Goal: Task Accomplishment & Management: Manage account settings

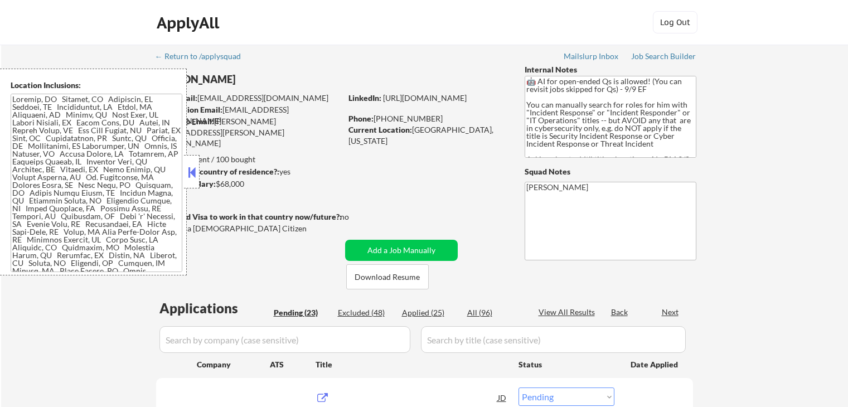
select select ""pending""
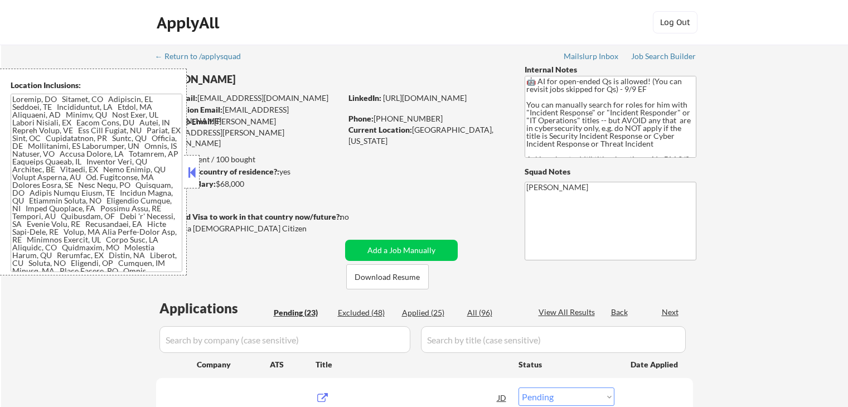
select select ""pending""
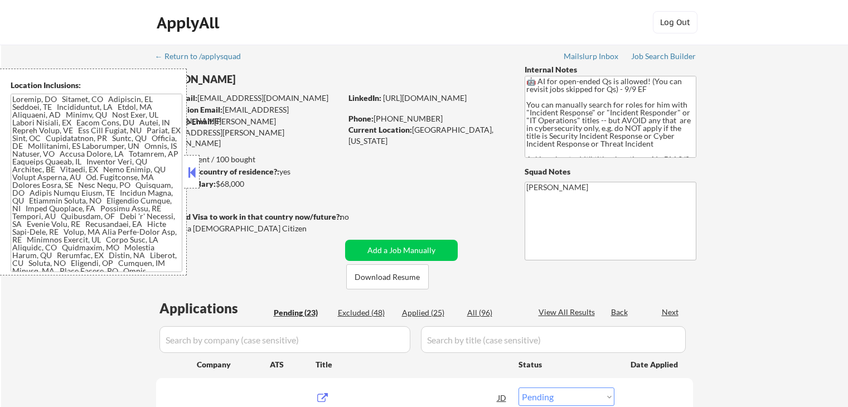
select select ""pending""
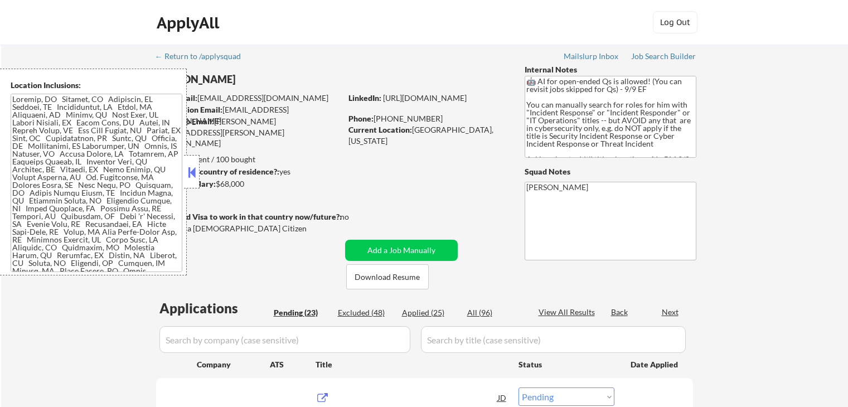
select select ""pending""
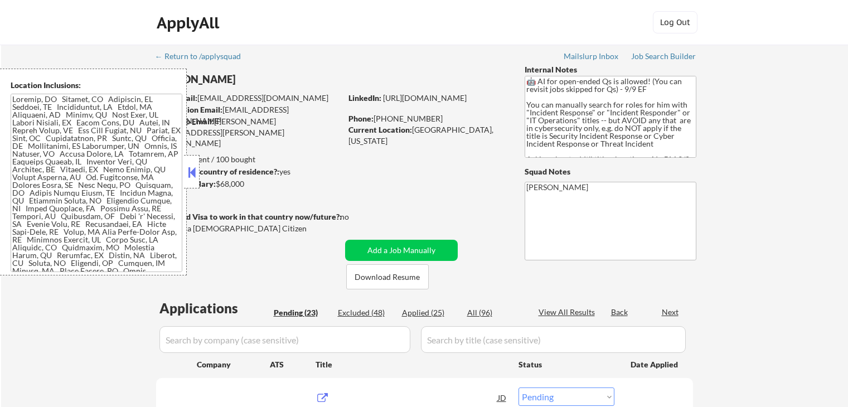
select select ""pending""
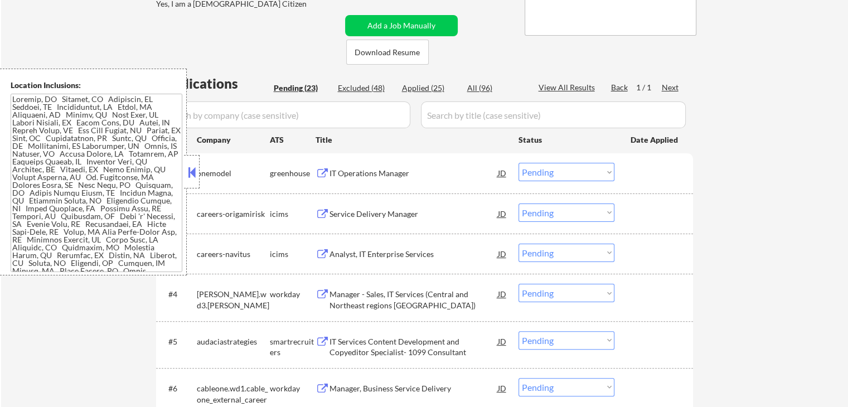
scroll to position [223, 0]
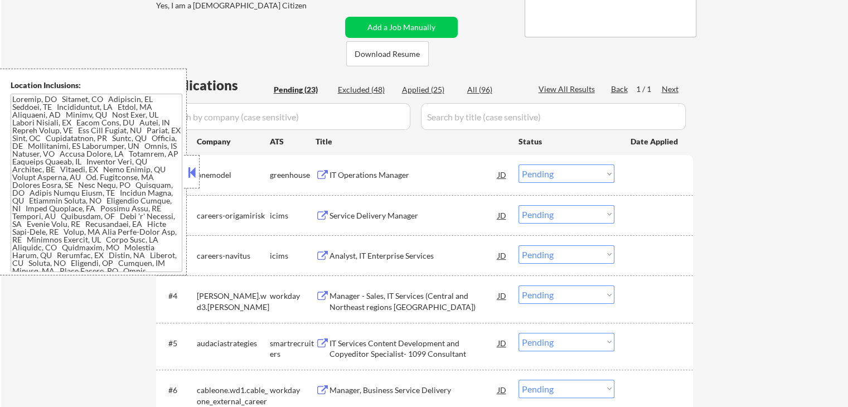
click at [324, 171] on button at bounding box center [323, 175] width 14 height 11
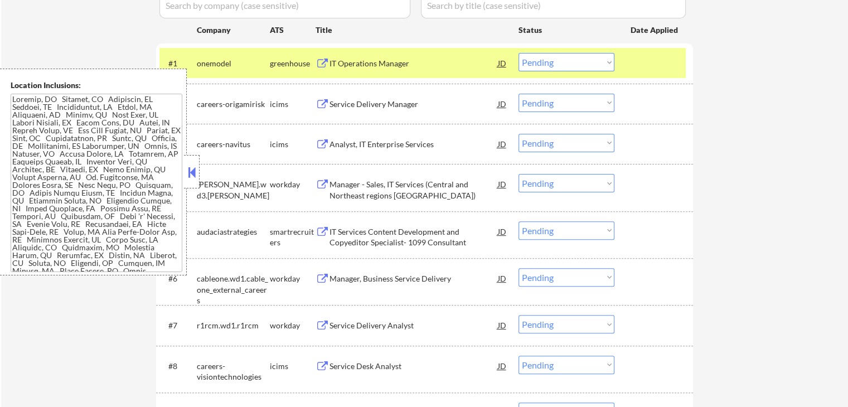
scroll to position [390, 0]
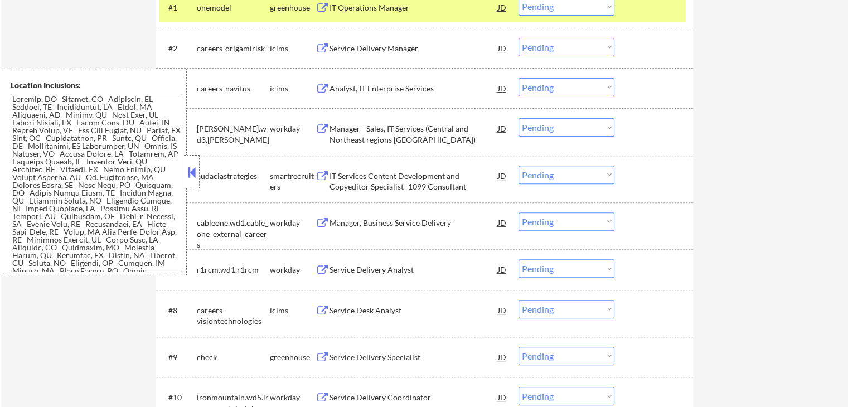
click at [317, 177] on button at bounding box center [323, 176] width 14 height 11
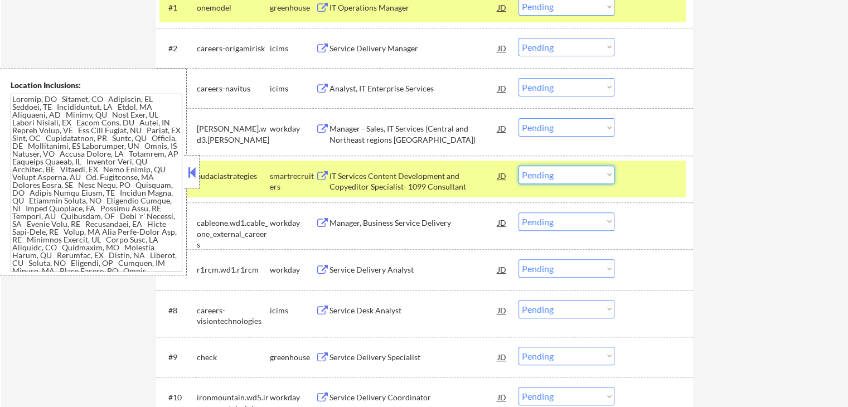
click at [589, 179] on select "Choose an option... Pending Applied Excluded (Questions) Excluded (Expired) Exc…" at bounding box center [567, 175] width 96 height 18
click at [519, 166] on select "Choose an option... Pending Applied Excluded (Questions) Excluded (Expired) Exc…" at bounding box center [567, 175] width 96 height 18
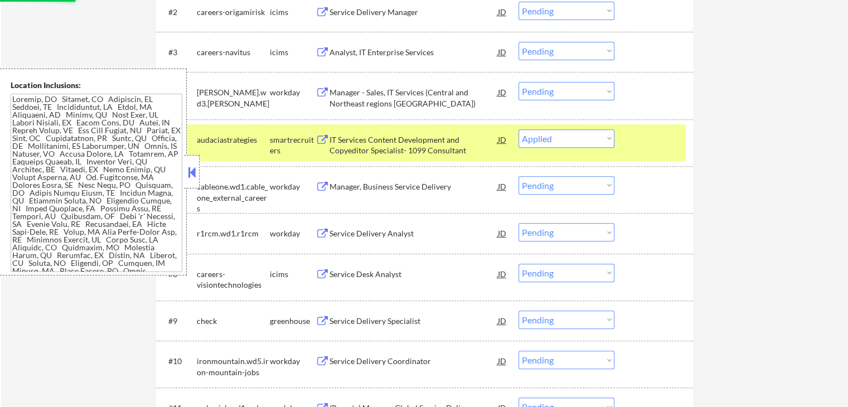
scroll to position [446, 0]
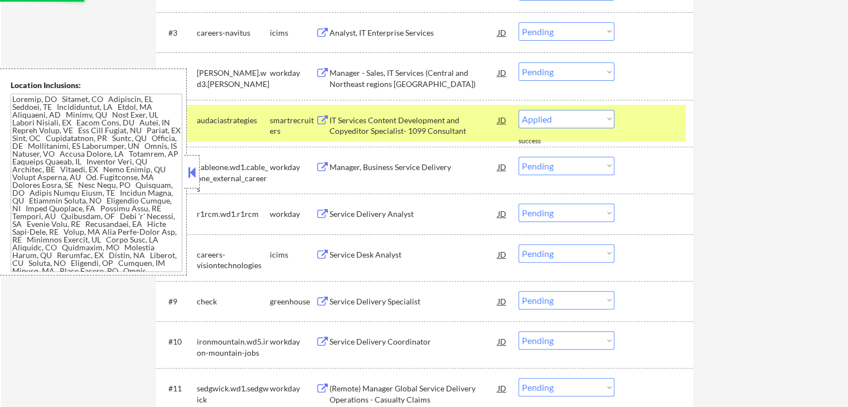
click at [319, 302] on button at bounding box center [323, 302] width 14 height 11
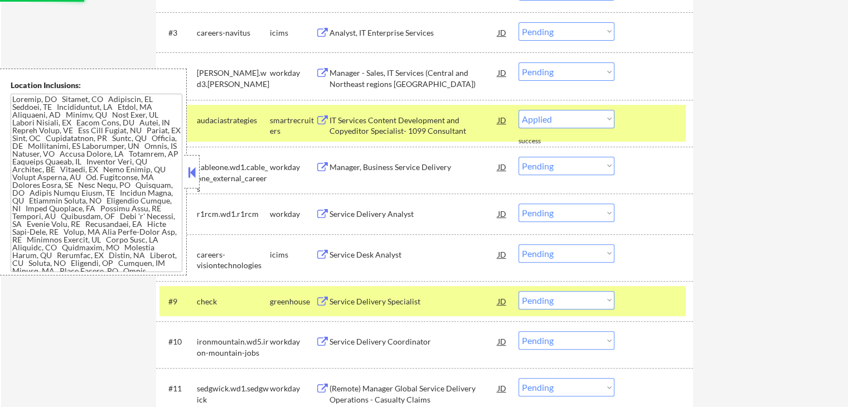
select select ""pending""
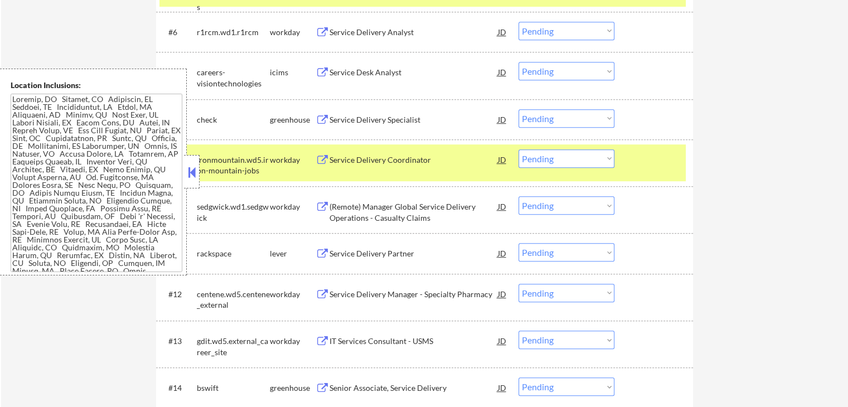
scroll to position [613, 0]
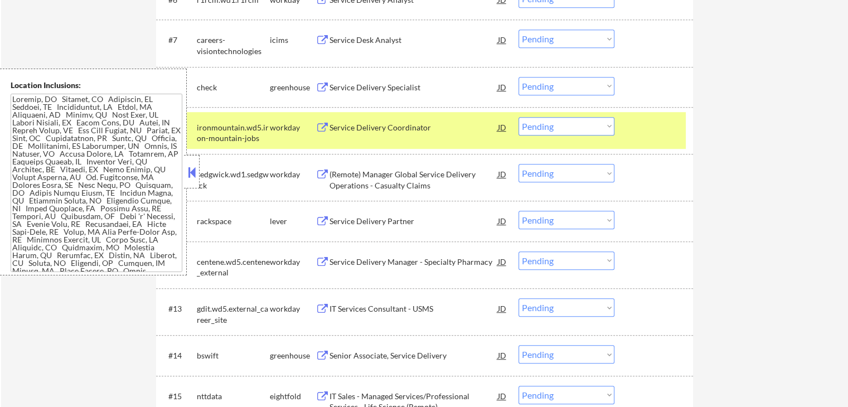
click at [317, 217] on button at bounding box center [323, 221] width 14 height 11
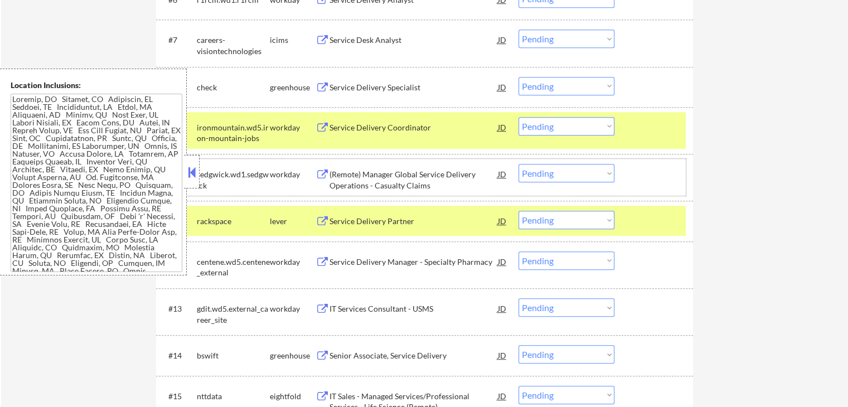
click at [679, 171] on div at bounding box center [655, 174] width 49 height 20
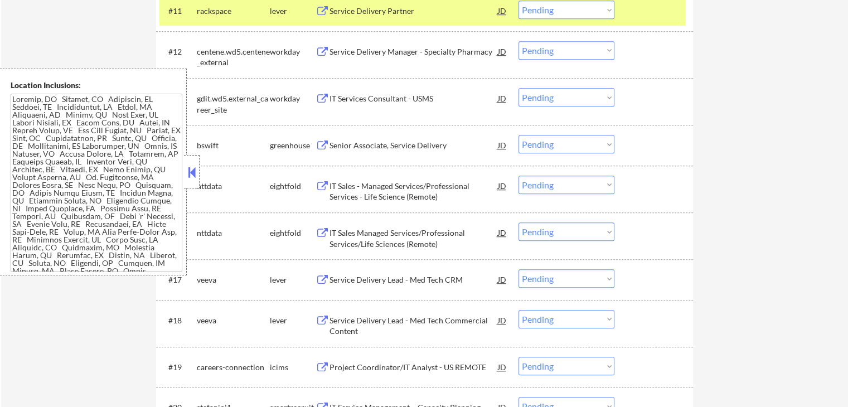
scroll to position [836, 0]
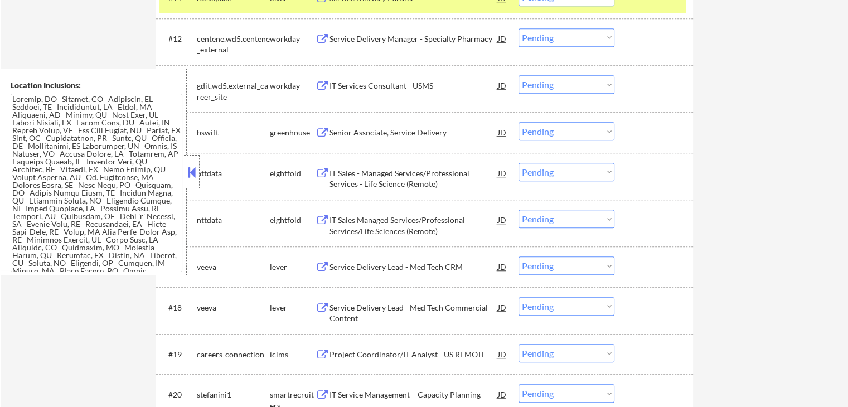
click at [318, 127] on div "Senior Associate, Service Delivery JD" at bounding box center [412, 132] width 192 height 20
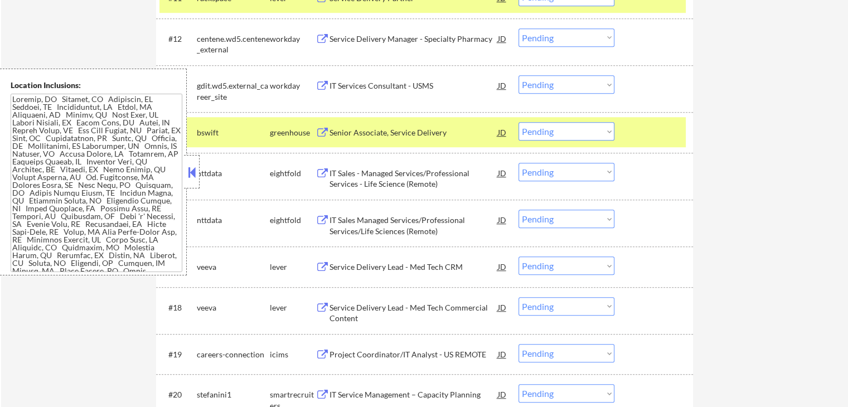
click at [325, 172] on button at bounding box center [323, 173] width 14 height 11
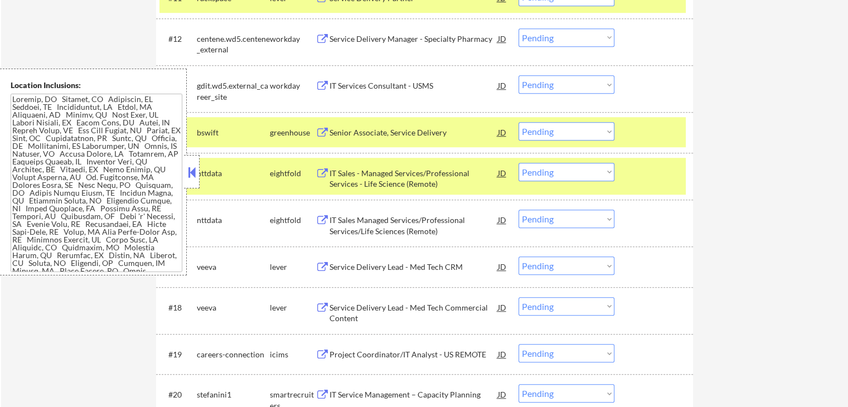
click at [549, 171] on select "Choose an option... Pending Applied Excluded (Questions) Excluded (Expired) Exc…" at bounding box center [567, 172] width 96 height 18
click at [519, 163] on select "Choose an option... Pending Applied Excluded (Questions) Excluded (Expired) Exc…" at bounding box center [567, 172] width 96 height 18
select select ""pending""
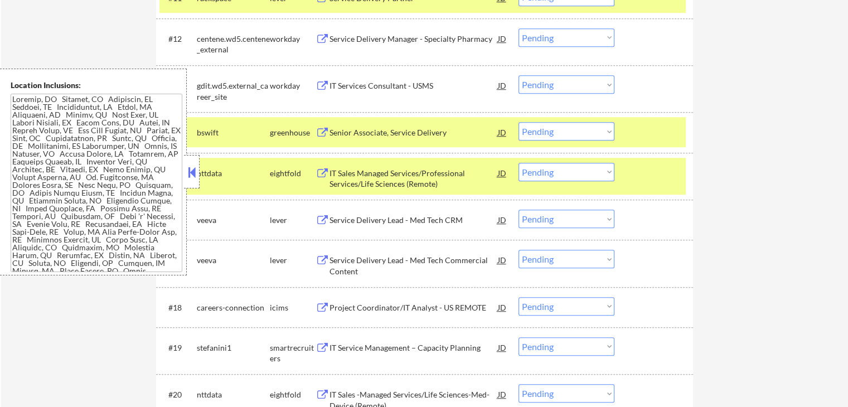
click at [320, 168] on button at bounding box center [323, 173] width 14 height 11
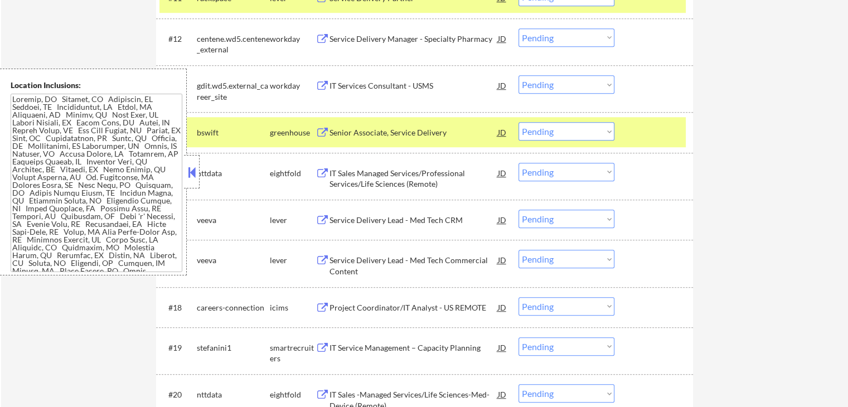
click at [317, 220] on button at bounding box center [323, 220] width 14 height 11
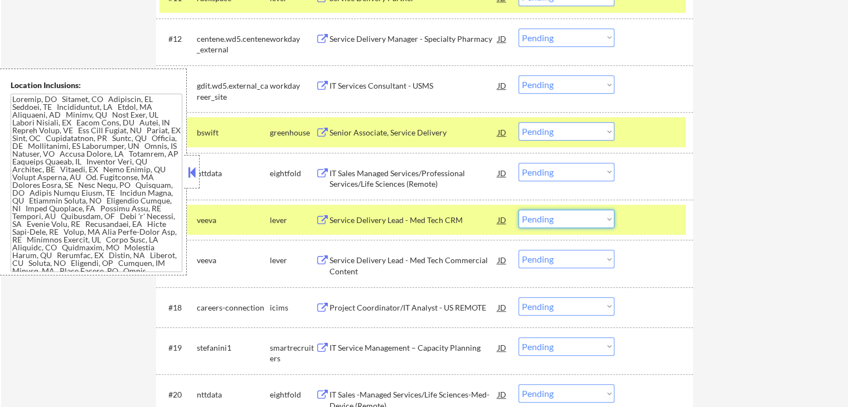
click at [567, 222] on select "Choose an option... Pending Applied Excluded (Questions) Excluded (Expired) Exc…" at bounding box center [567, 219] width 96 height 18
click at [519, 210] on select "Choose an option... Pending Applied Excluded (Questions) Excluded (Expired) Exc…" at bounding box center [567, 219] width 96 height 18
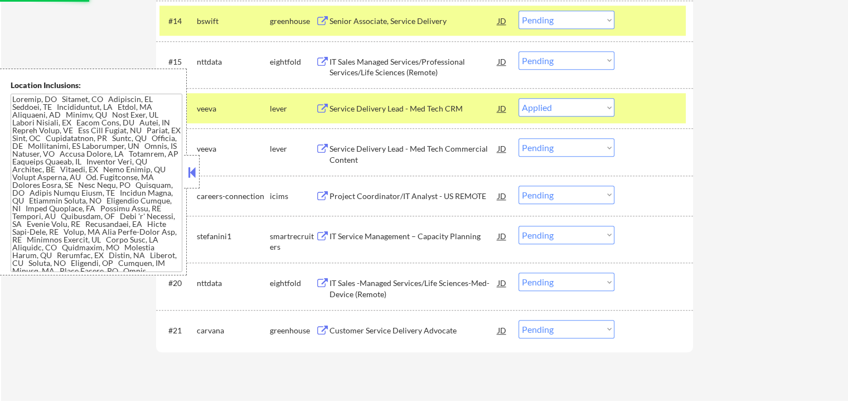
click at [317, 231] on button at bounding box center [323, 236] width 14 height 11
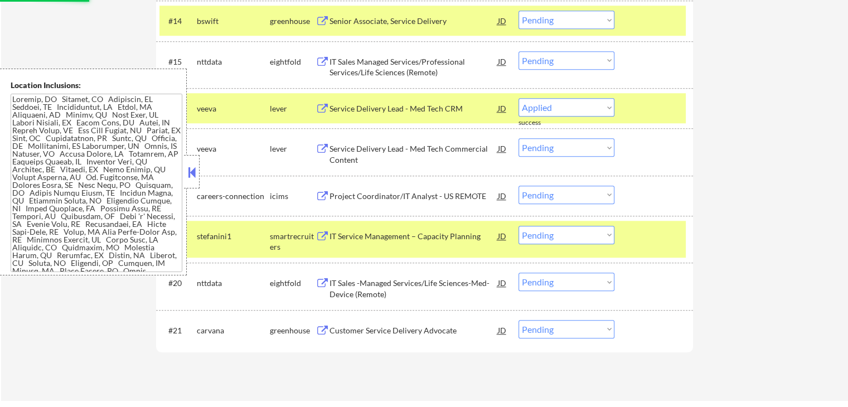
select select ""pending""
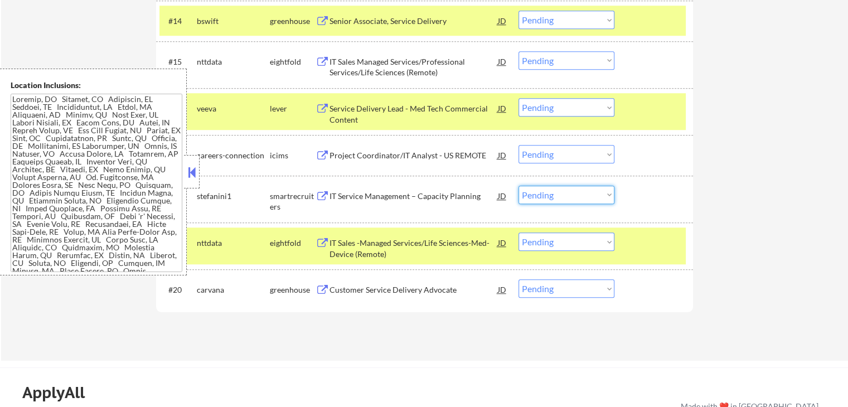
click at [541, 194] on select "Choose an option... Pending Applied Excluded (Questions) Excluded (Expired) Exc…" at bounding box center [567, 195] width 96 height 18
click at [519, 186] on select "Choose an option... Pending Applied Excluded (Questions) Excluded (Expired) Exc…" at bounding box center [567, 195] width 96 height 18
click at [325, 237] on div "IT Sales -Managed Services/Life Sciences-Med-Device (Remote) JD" at bounding box center [412, 246] width 192 height 27
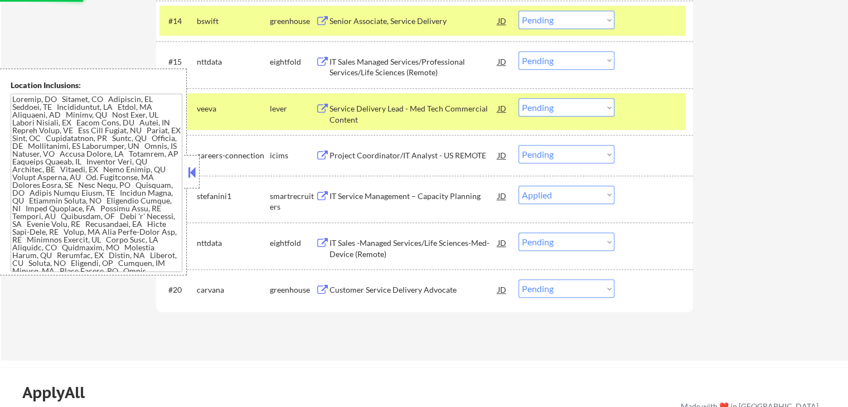
select select ""pending""
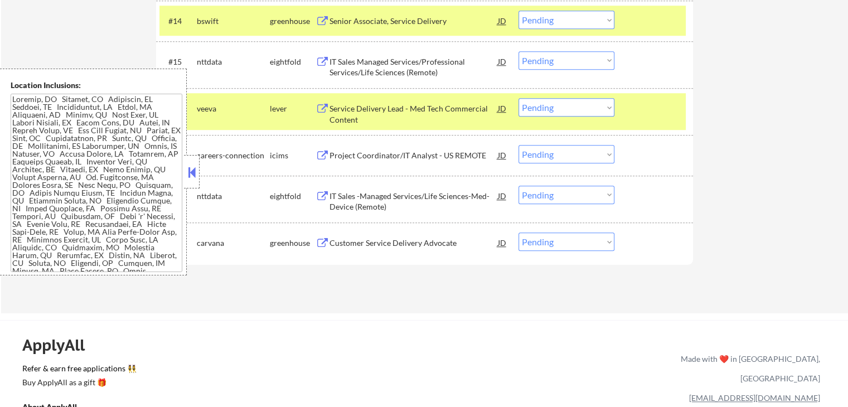
click at [324, 240] on button at bounding box center [323, 243] width 14 height 11
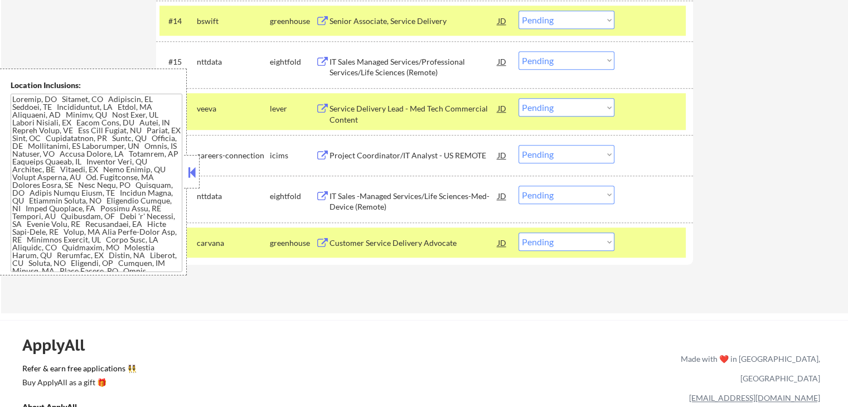
click at [562, 248] on select "Choose an option... Pending Applied Excluded (Questions) Excluded (Expired) Exc…" at bounding box center [567, 242] width 96 height 18
select select ""excluded__expired_""
click at [519, 233] on select "Choose an option... Pending Applied Excluded (Questions) Excluded (Expired) Exc…" at bounding box center [567, 242] width 96 height 18
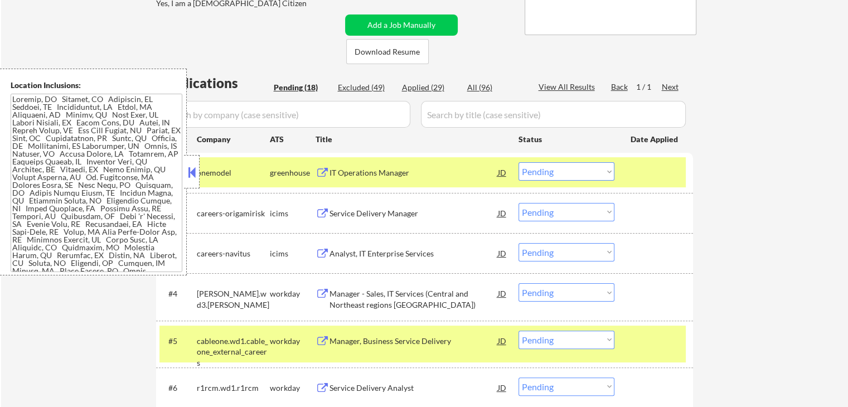
scroll to position [223, 0]
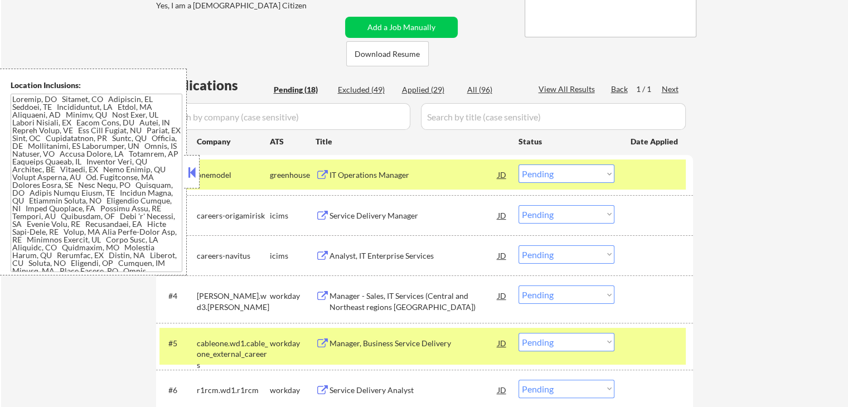
click at [721, 197] on div "← Return to /applysquad Mailslurp Inbox Job Search Builder [PERSON_NAME] User E…" at bounding box center [424, 410] width 847 height 1177
click at [322, 292] on button at bounding box center [323, 296] width 14 height 11
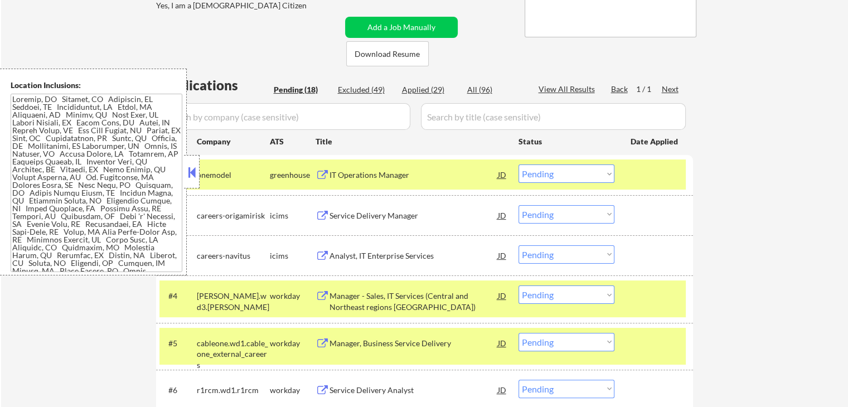
drag, startPoint x: 575, startPoint y: 291, endPoint x: 575, endPoint y: 297, distance: 6.1
click at [575, 291] on select "Choose an option... Pending Applied Excluded (Questions) Excluded (Expired) Exc…" at bounding box center [567, 294] width 96 height 18
click at [519, 285] on select "Choose an option... Pending Applied Excluded (Questions) Excluded (Expired) Exc…" at bounding box center [567, 294] width 96 height 18
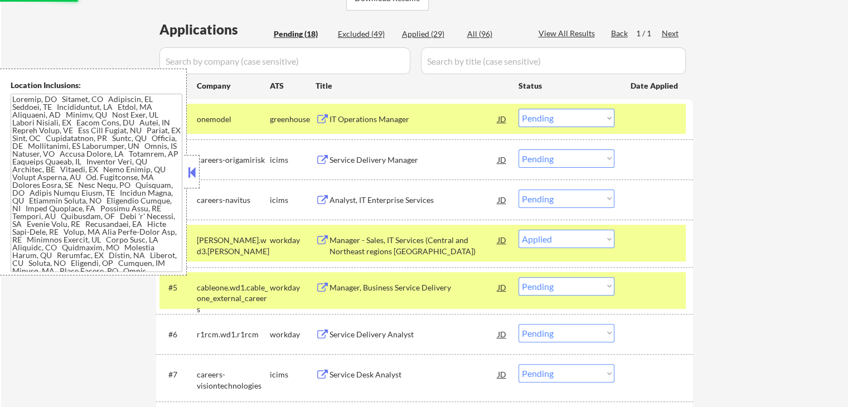
click at [316, 284] on button at bounding box center [323, 288] width 14 height 11
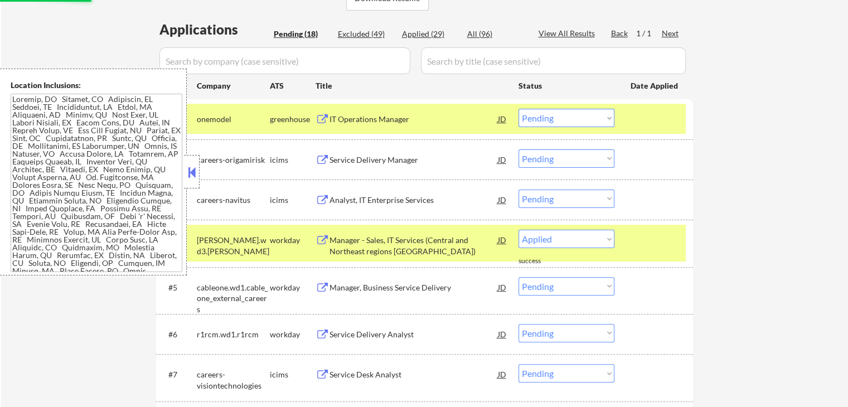
select select ""pending""
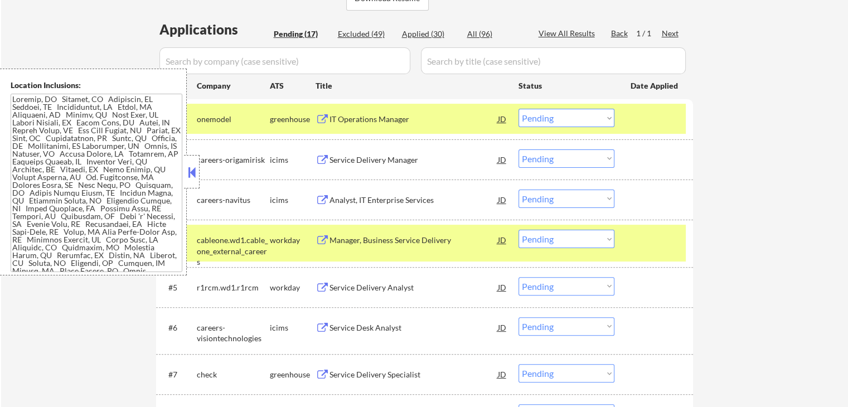
click at [320, 287] on button at bounding box center [323, 288] width 14 height 11
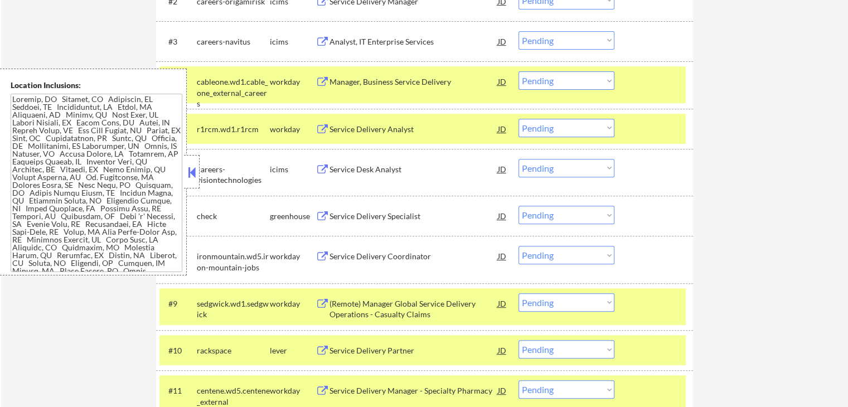
scroll to position [446, 0]
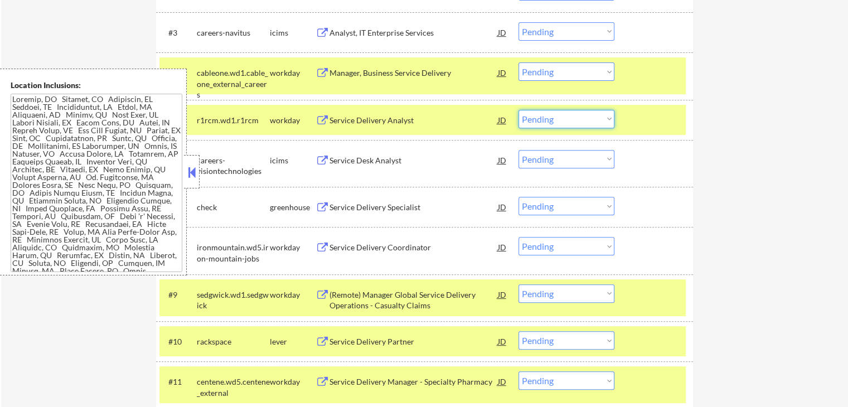
click at [546, 116] on select "Choose an option... Pending Applied Excluded (Questions) Excluded (Expired) Exc…" at bounding box center [567, 119] width 96 height 18
click at [519, 110] on select "Choose an option... Pending Applied Excluded (Questions) Excluded (Expired) Exc…" at bounding box center [567, 119] width 96 height 18
click at [324, 248] on button at bounding box center [323, 248] width 14 height 11
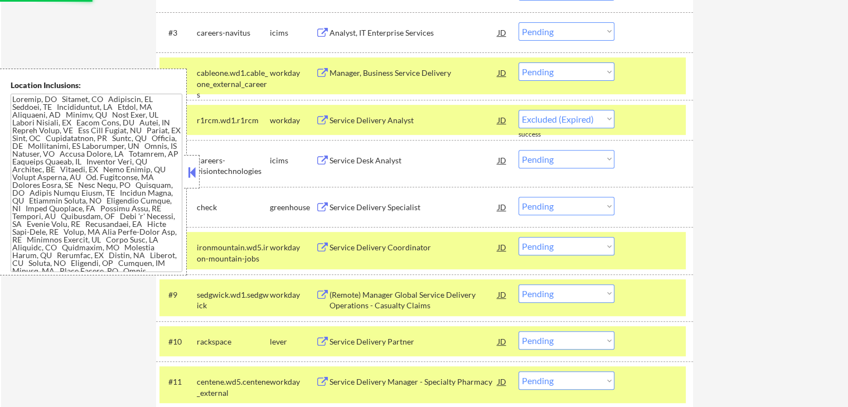
select select ""pending""
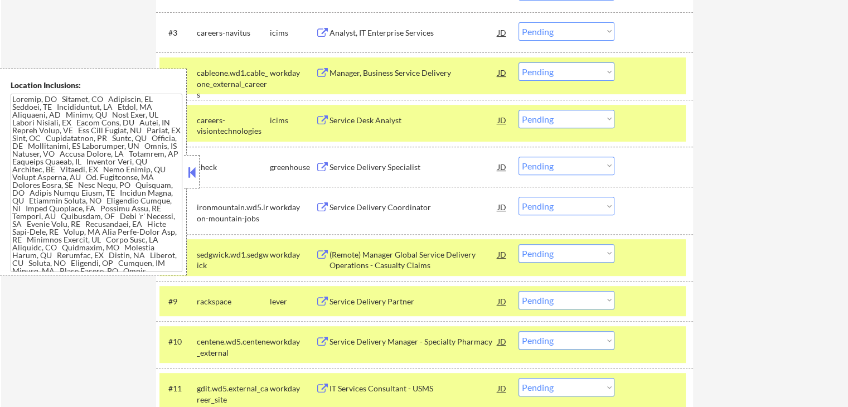
click at [551, 203] on select "Choose an option... Pending Applied Excluded (Questions) Excluded (Expired) Exc…" at bounding box center [567, 206] width 96 height 18
click at [519, 197] on select "Choose an option... Pending Applied Excluded (Questions) Excluded (Expired) Exc…" at bounding box center [567, 206] width 96 height 18
select select ""pending""
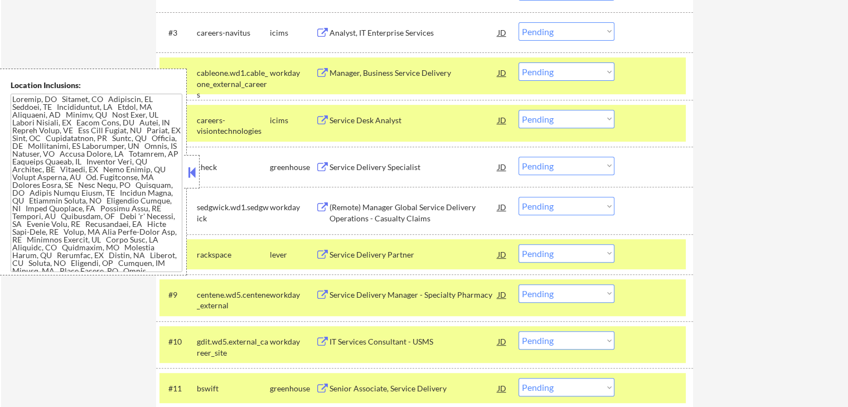
click at [321, 295] on button at bounding box center [323, 295] width 14 height 11
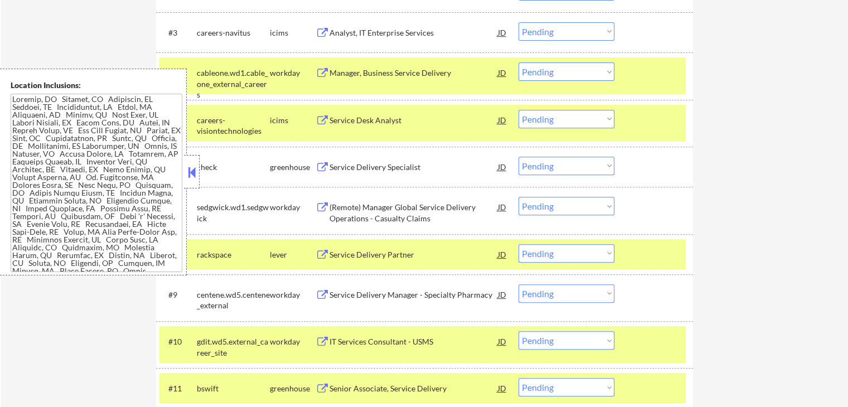
drag, startPoint x: 553, startPoint y: 295, endPoint x: 557, endPoint y: 302, distance: 7.7
click at [553, 294] on select "Choose an option... Pending Applied Excluded (Questions) Excluded (Expired) Exc…" at bounding box center [567, 293] width 96 height 18
click at [519, 284] on select "Choose an option... Pending Applied Excluded (Questions) Excluded (Expired) Exc…" at bounding box center [567, 293] width 96 height 18
click at [724, 221] on div "← Return to /applysquad Mailslurp Inbox Job Search Builder [PERSON_NAME] User E…" at bounding box center [424, 120] width 847 height 1042
click at [323, 333] on div "IT Services Consultant - USMS JD" at bounding box center [412, 341] width 192 height 20
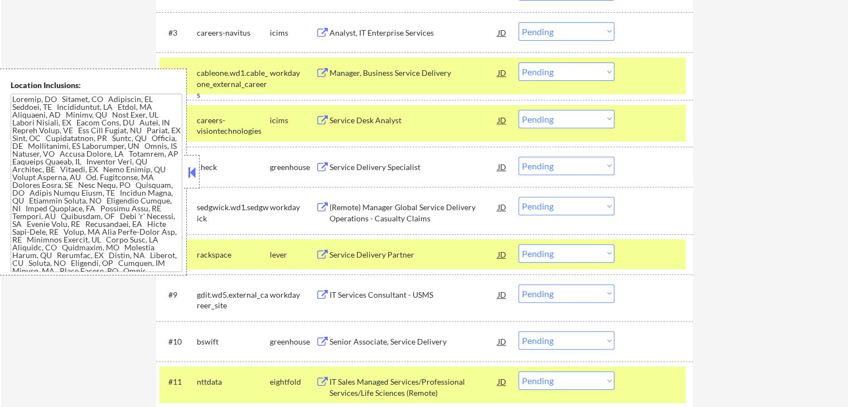
click at [694, 190] on div "← Return to /applysquad Mailslurp Inbox Job Search Builder [PERSON_NAME] User E…" at bounding box center [425, 91] width 557 height 985
click at [321, 290] on button at bounding box center [323, 295] width 14 height 11
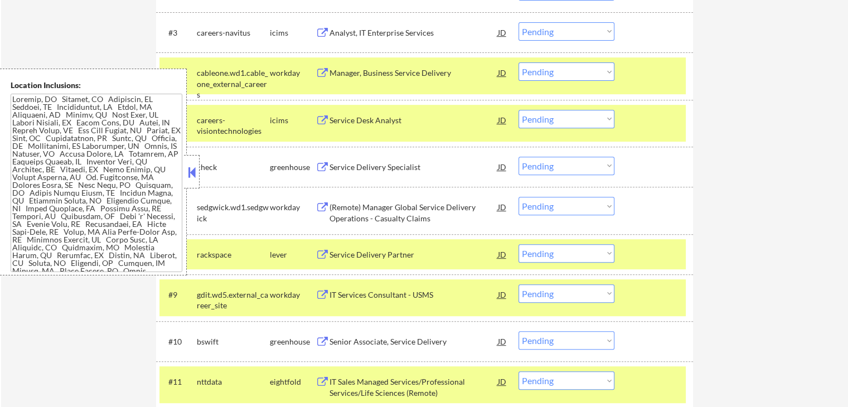
click at [553, 291] on select "Choose an option... Pending Applied Excluded (Questions) Excluded (Expired) Exc…" at bounding box center [567, 293] width 96 height 18
click at [519, 284] on select "Choose an option... Pending Applied Excluded (Questions) Excluded (Expired) Exc…" at bounding box center [567, 293] width 96 height 18
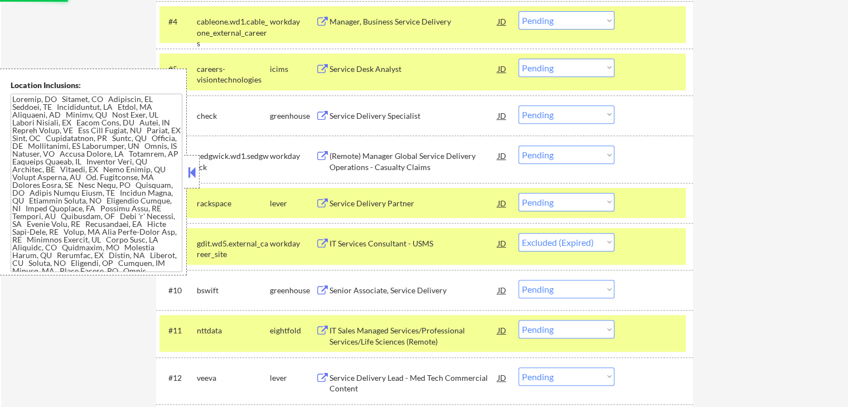
scroll to position [558, 0]
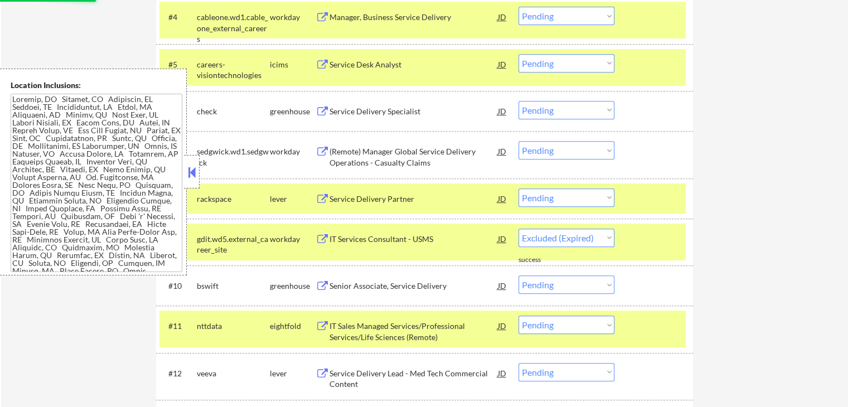
select select ""pending""
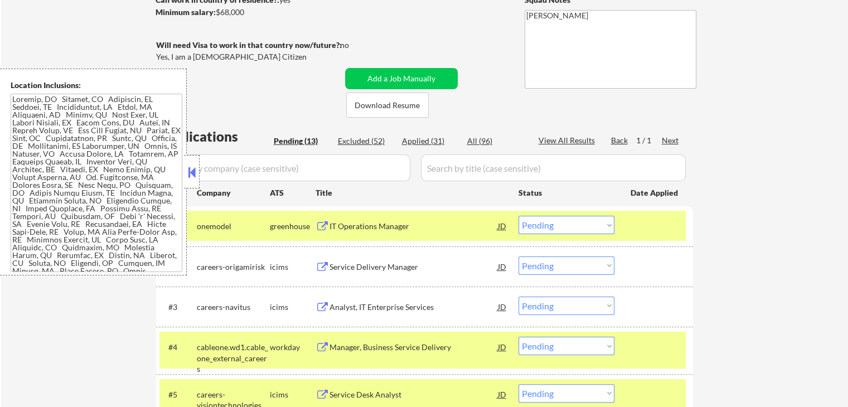
scroll to position [167, 0]
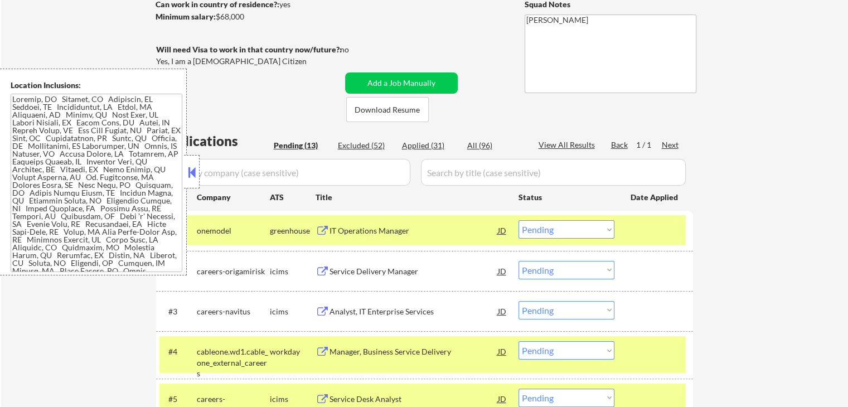
click at [708, 167] on div "← Return to /applysquad Mailslurp Inbox Job Search Builder [PERSON_NAME] User E…" at bounding box center [424, 350] width 847 height 947
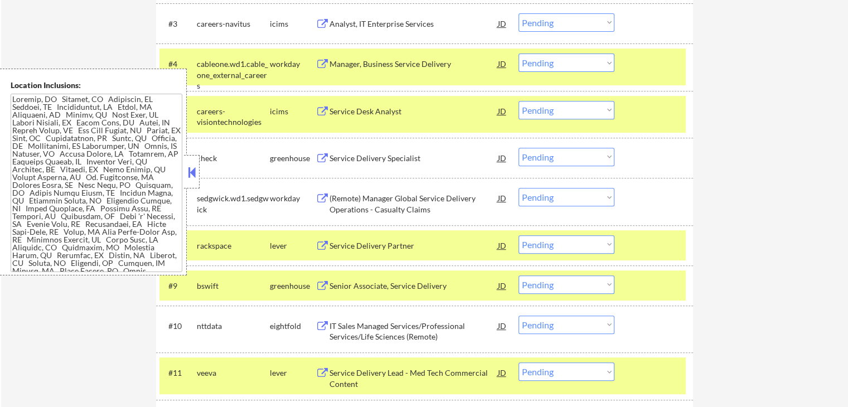
scroll to position [390, 0]
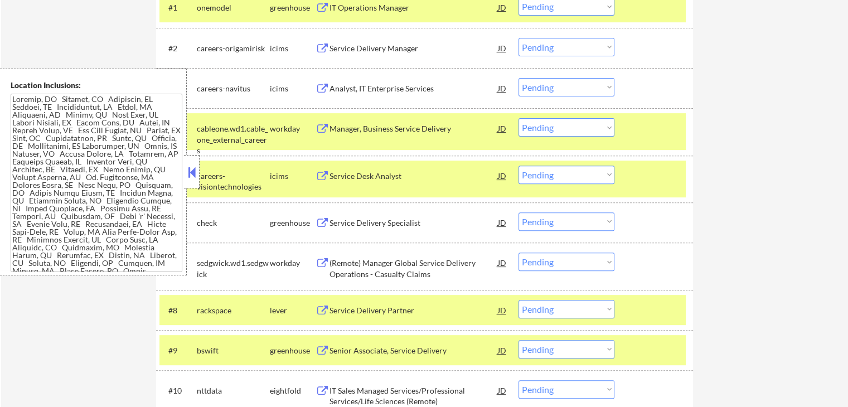
click at [319, 175] on button at bounding box center [323, 176] width 14 height 11
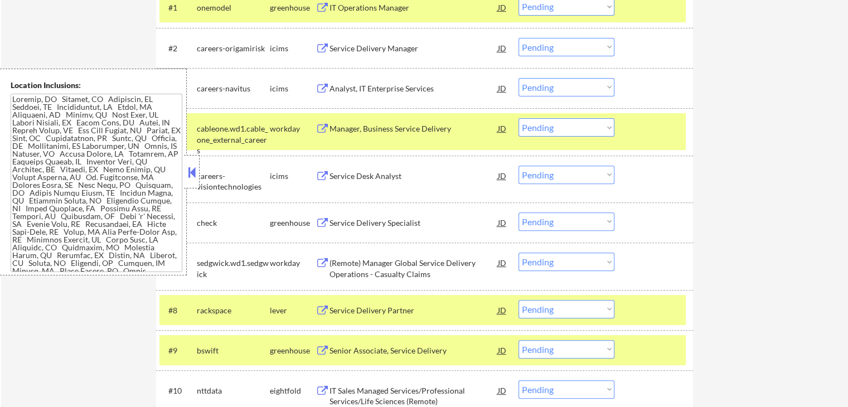
click at [545, 167] on select "Choose an option... Pending Applied Excluded (Questions) Excluded (Expired) Exc…" at bounding box center [567, 175] width 96 height 18
click at [519, 166] on select "Choose an option... Pending Applied Excluded (Questions) Excluded (Expired) Exc…" at bounding box center [567, 175] width 96 height 18
select select ""pending""
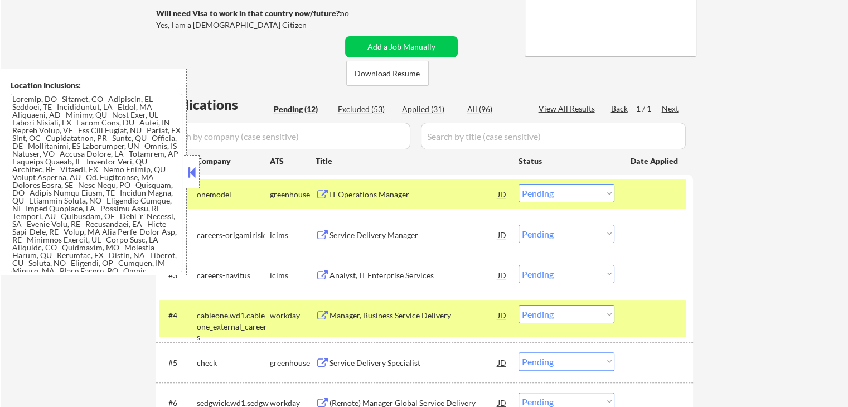
scroll to position [223, 0]
